Goal: Information Seeking & Learning: Find specific fact

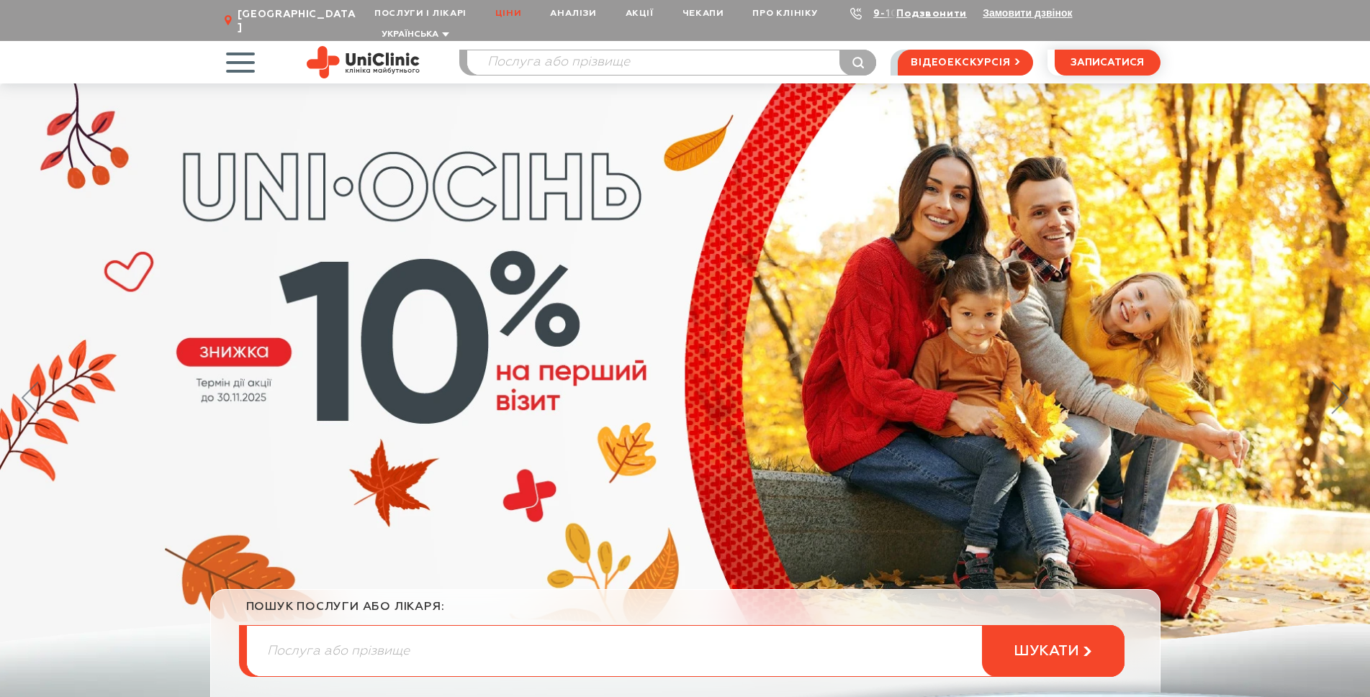
click at [517, 15] on link "Ціни" at bounding box center [508, 13] width 55 height 27
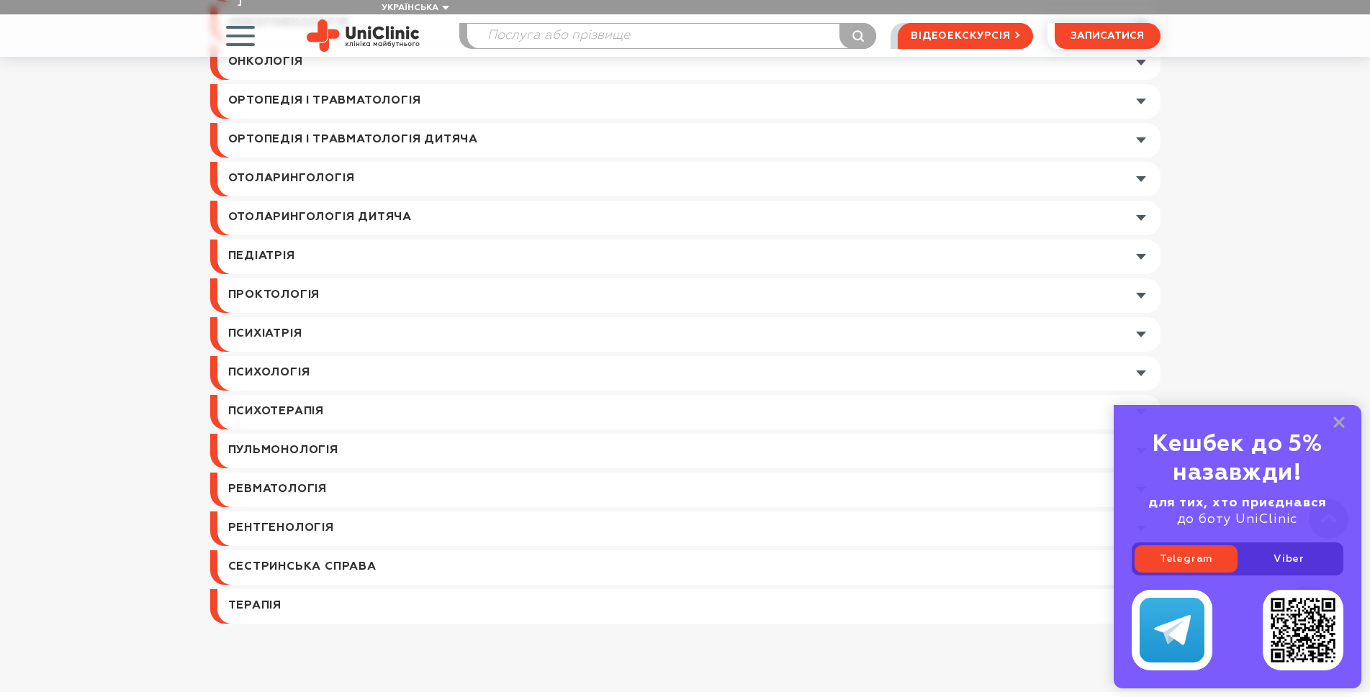
scroll to position [1656, 0]
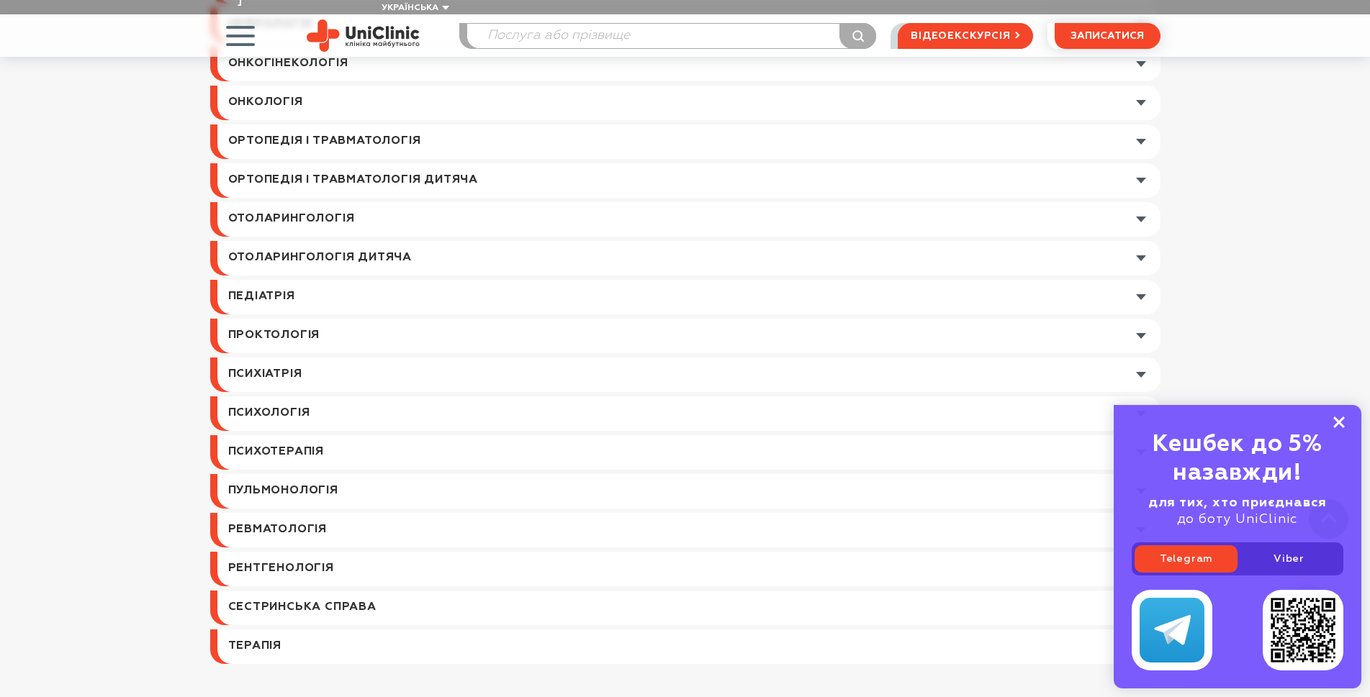
click at [1342, 423] on icon at bounding box center [1339, 423] width 12 height 12
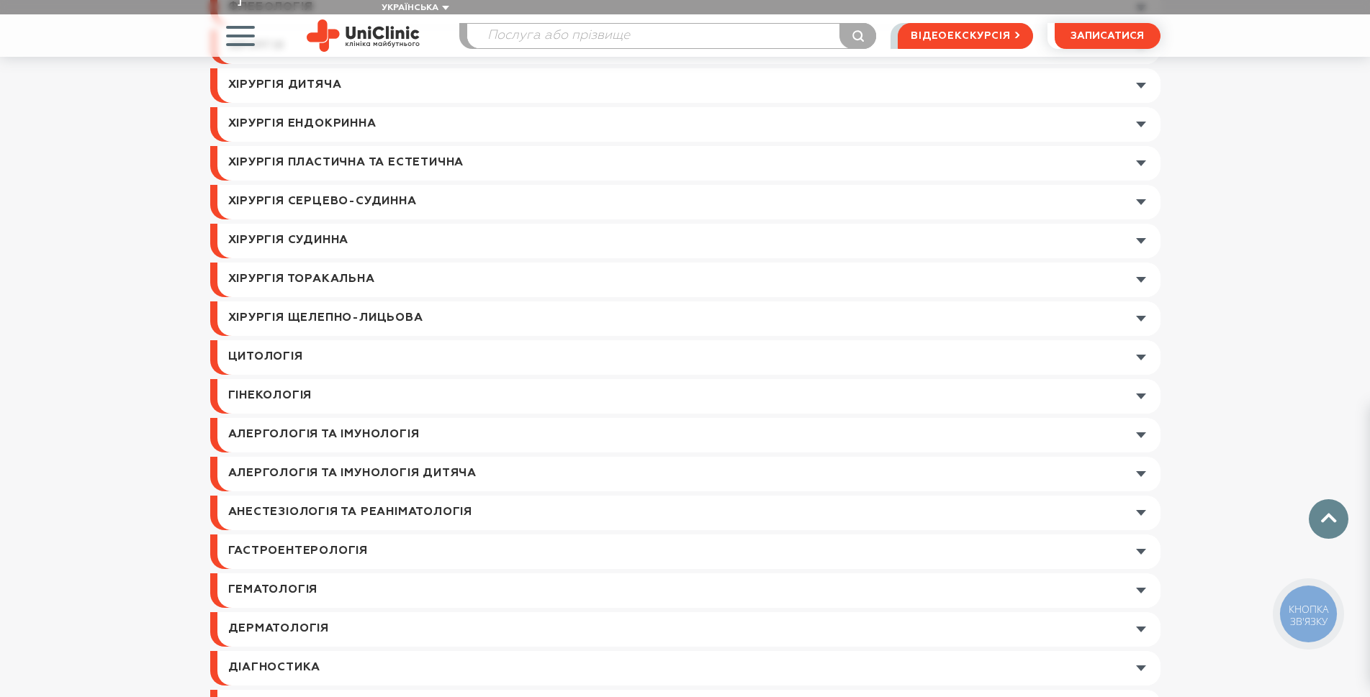
scroll to position [0, 0]
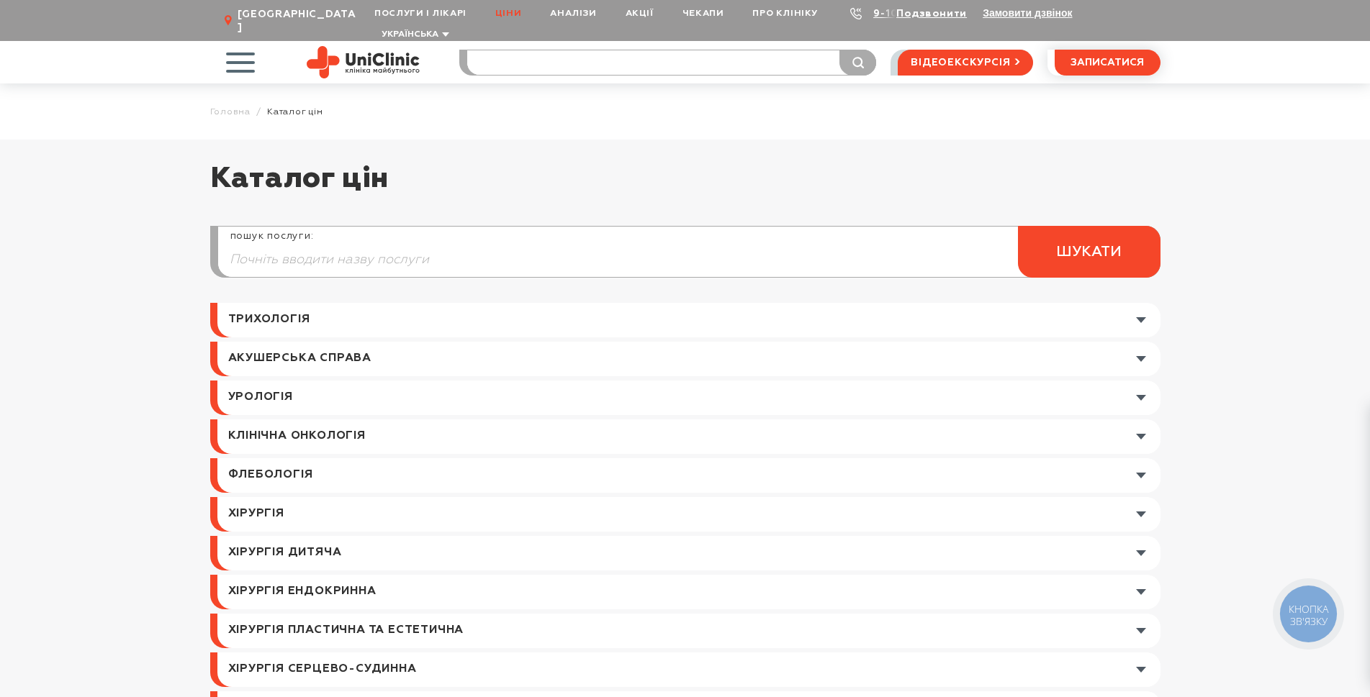
click at [517, 51] on input "search" at bounding box center [671, 62] width 409 height 24
type input "мрт голови"
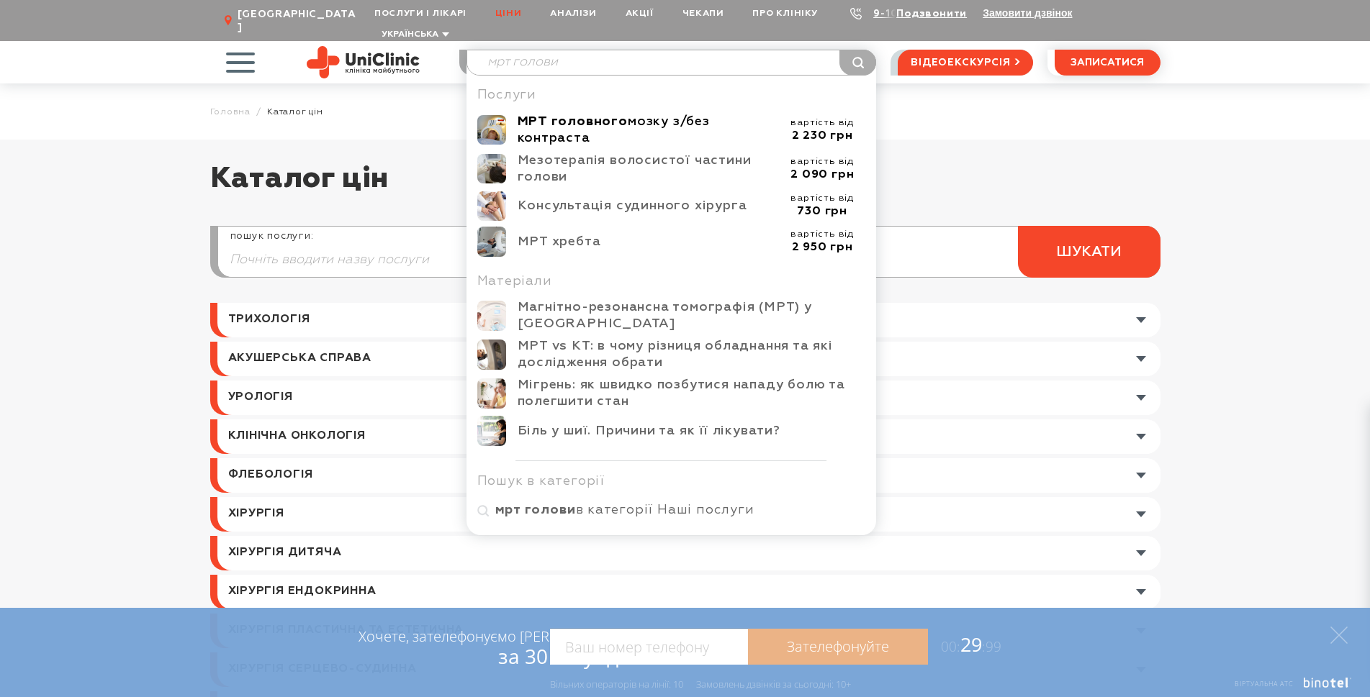
click at [604, 115] on b "МРТ головного" at bounding box center [573, 121] width 110 height 13
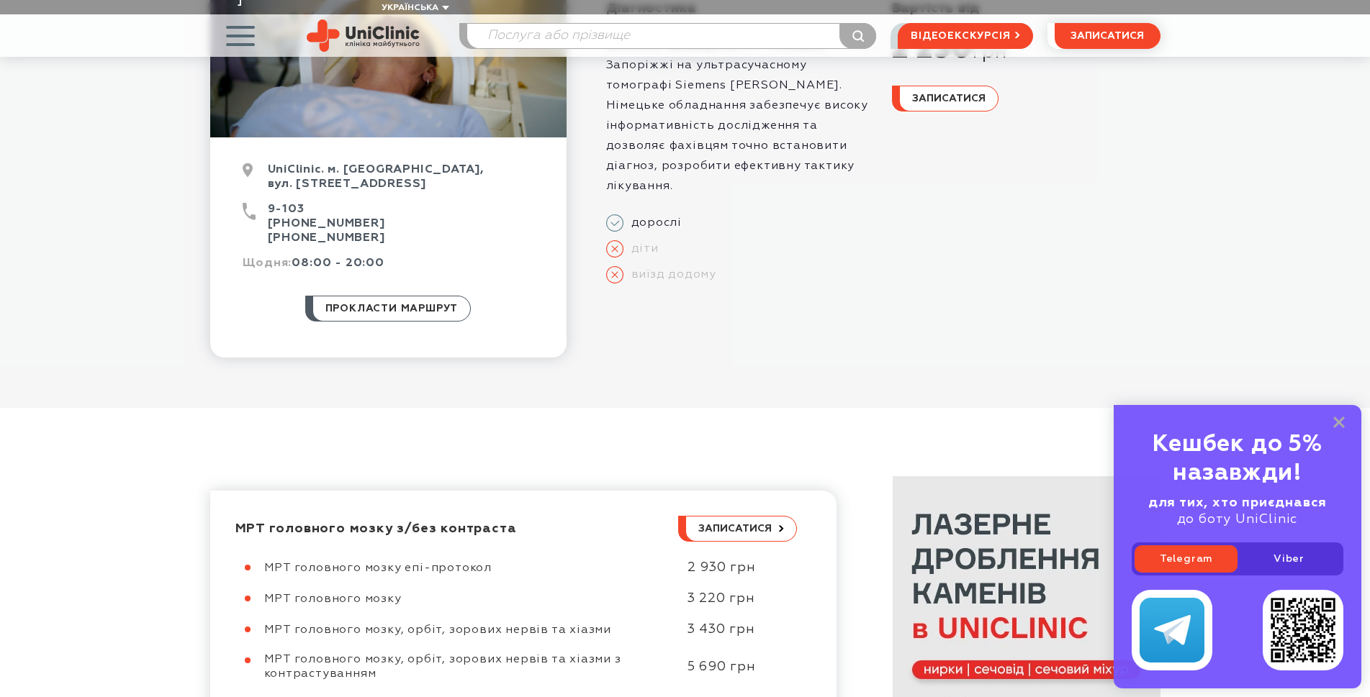
scroll to position [432, 0]
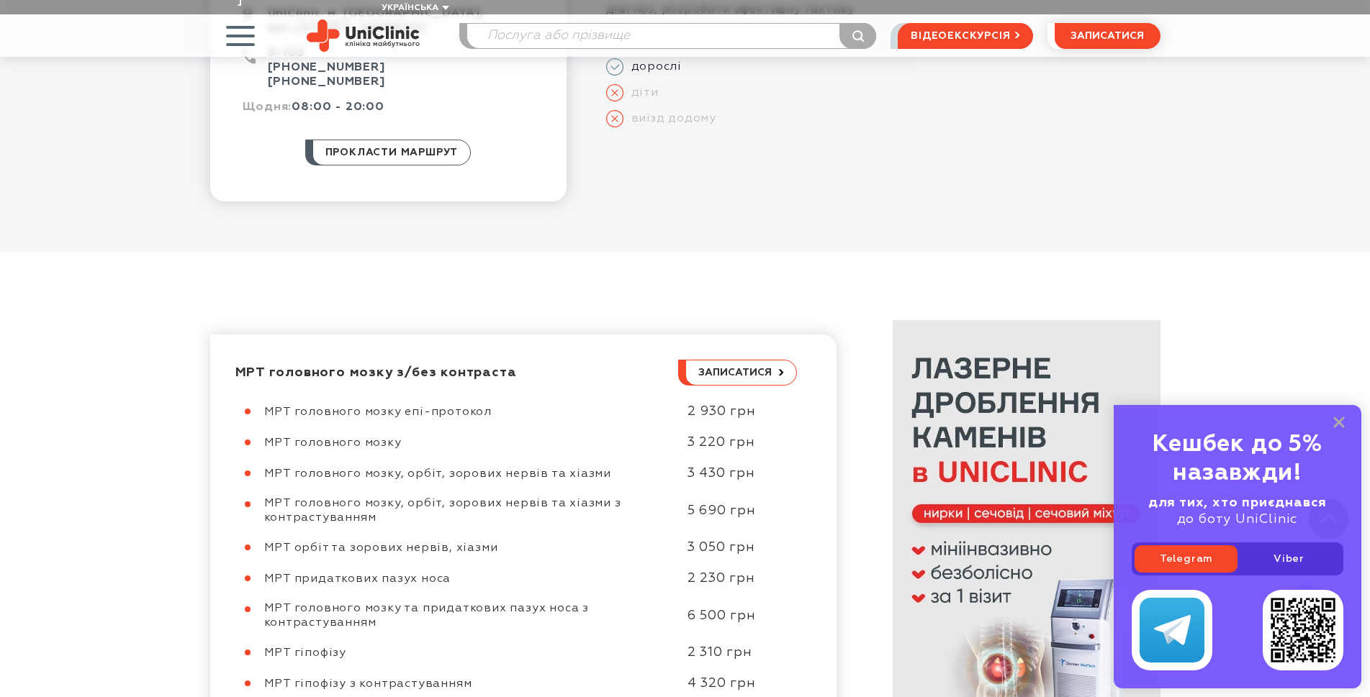
click at [1345, 420] on div "Кешбек до 5% назавжди! для тих, хто приєднався до боту UniClinic Telegram Viber" at bounding box center [1238, 547] width 248 height 284
click at [1342, 423] on icon at bounding box center [1339, 423] width 12 height 12
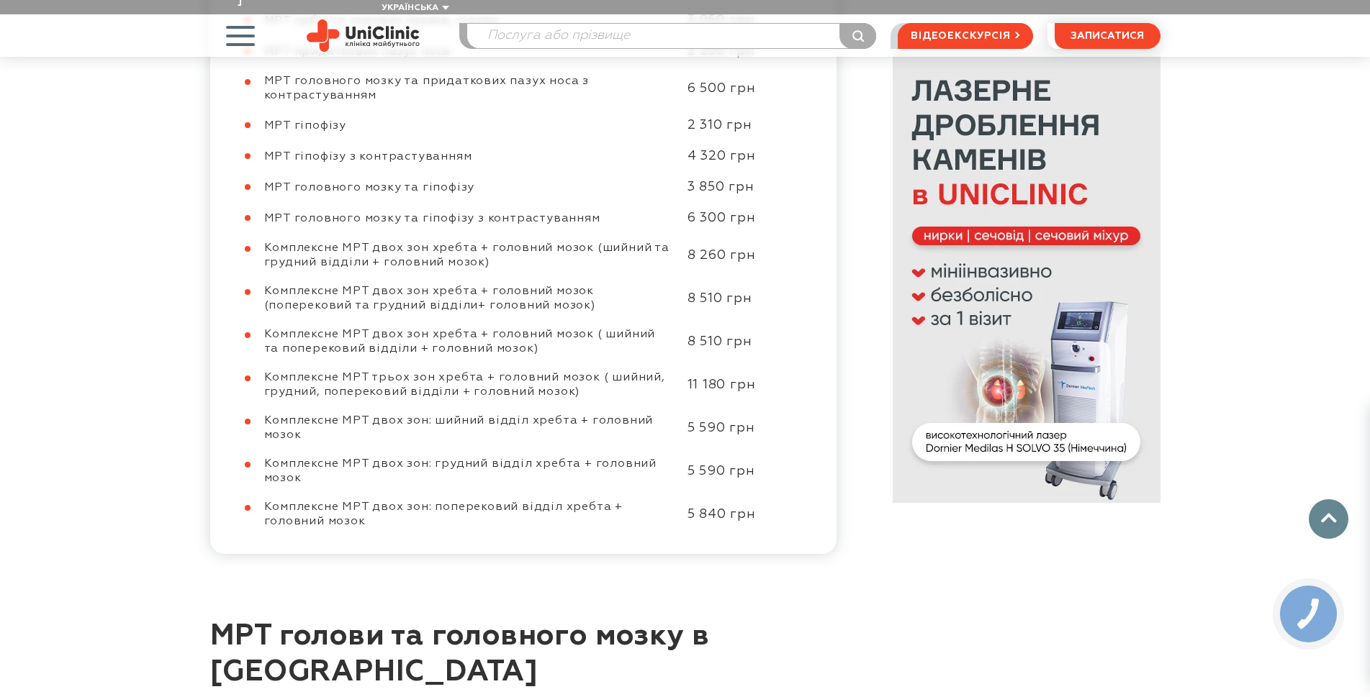
scroll to position [1008, 0]
